Goal: Transaction & Acquisition: Book appointment/travel/reservation

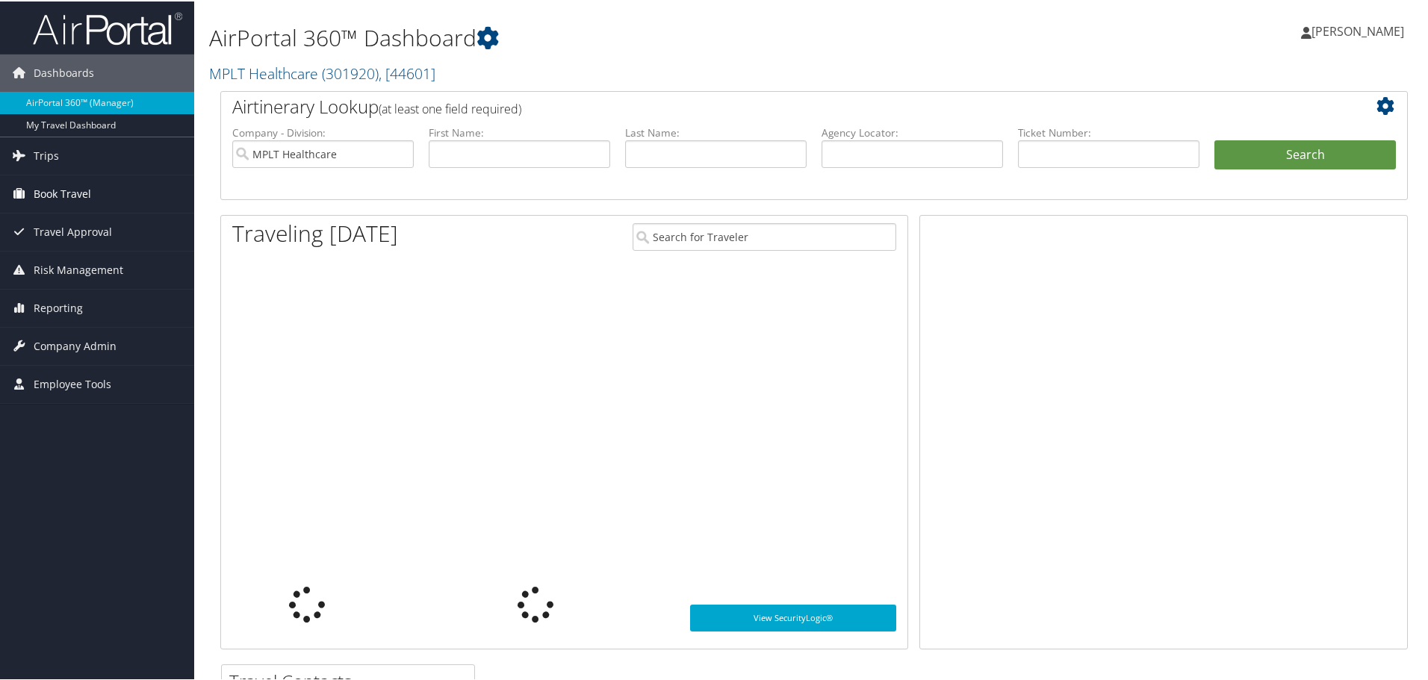
click at [46, 196] on span "Book Travel" at bounding box center [62, 192] width 57 height 37
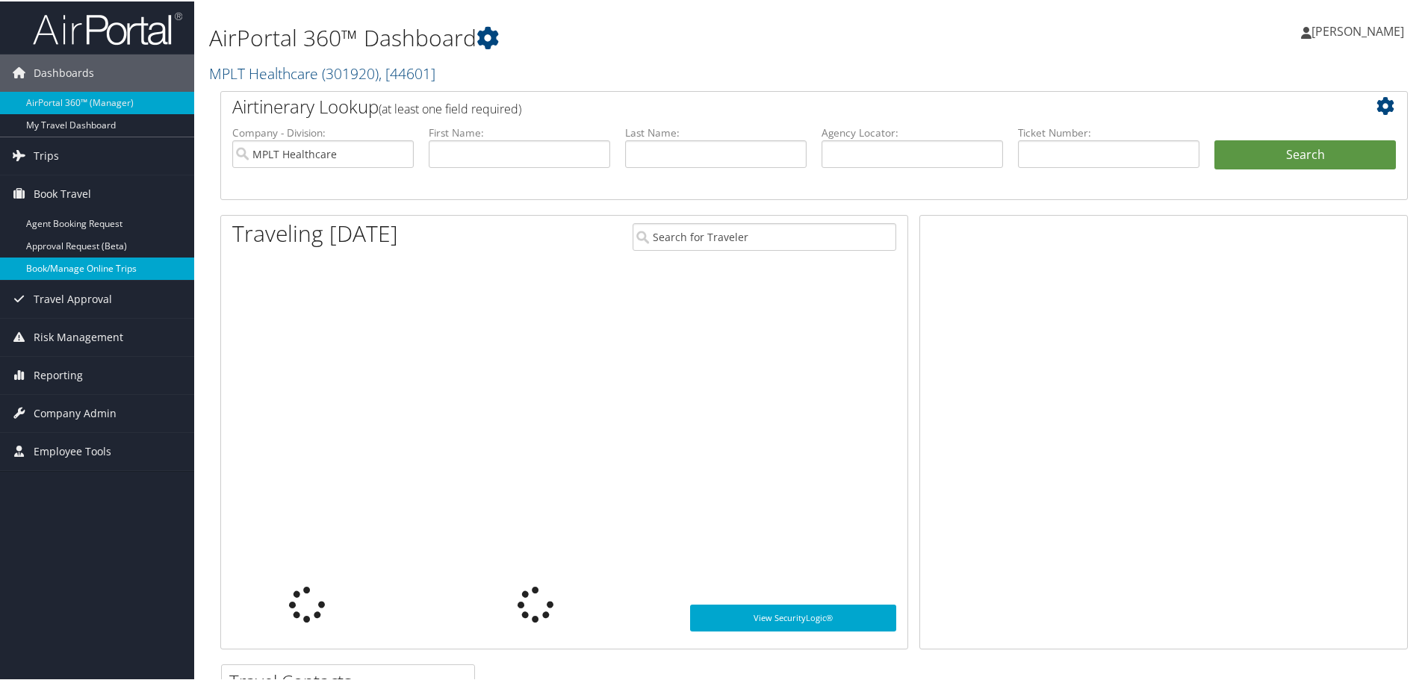
click at [84, 258] on link "Book/Manage Online Trips" at bounding box center [97, 267] width 194 height 22
